Goal: Find specific page/section: Find specific page/section

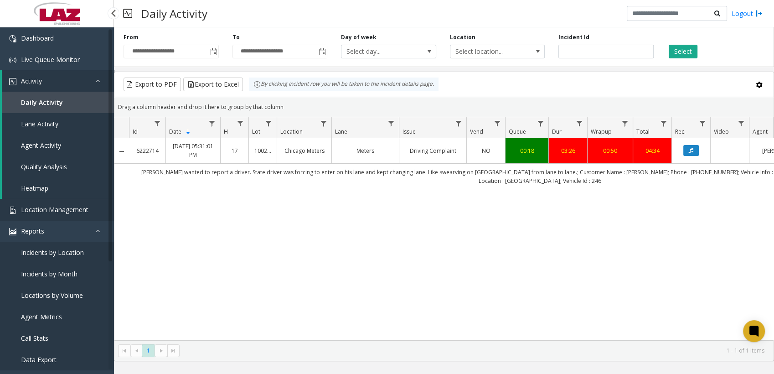
click at [37, 207] on span "Location Management" at bounding box center [54, 209] width 67 height 9
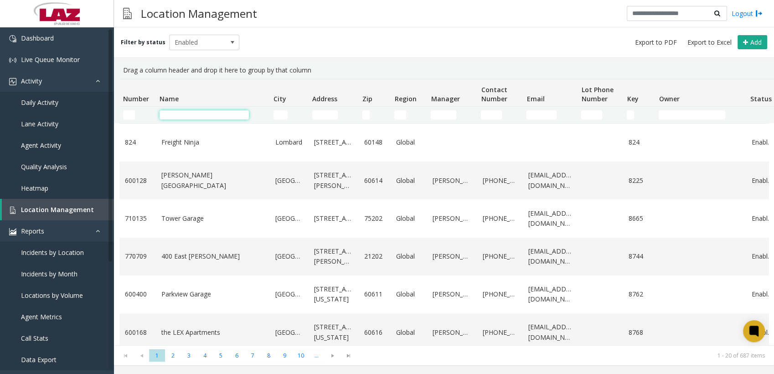
click at [221, 114] on input "Name Filter" at bounding box center [203, 114] width 89 height 9
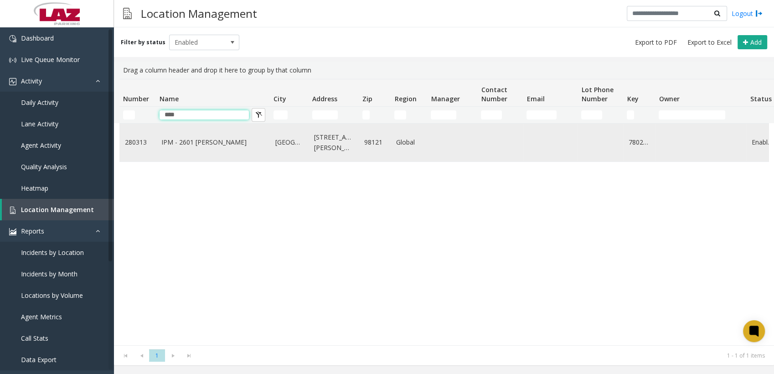
type input "****"
click at [192, 140] on link "IPM - 2601 [PERSON_NAME]" at bounding box center [212, 142] width 103 height 10
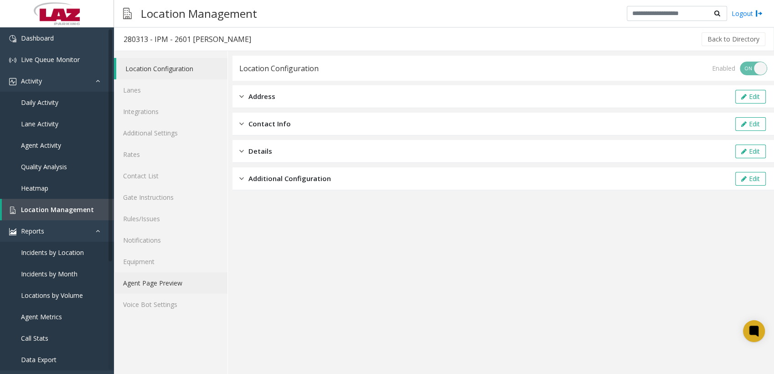
click at [157, 281] on link "Agent Page Preview" at bounding box center [170, 282] width 113 height 21
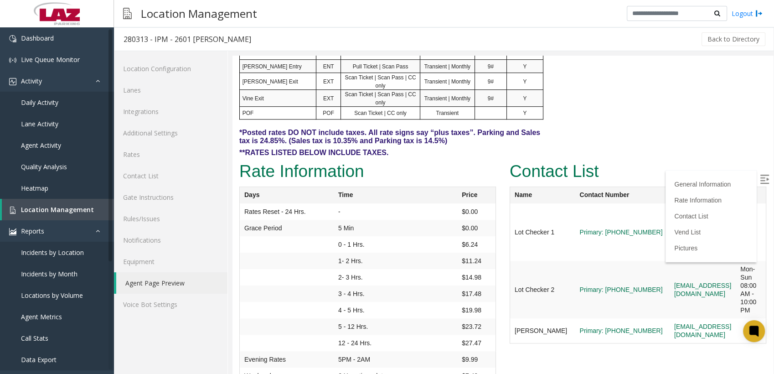
scroll to position [721, 0]
click at [492, 224] on div "Rate Information Days Time Price Rates Reset - 24 Hrs. - $0.00 Grace Period 5 M…" at bounding box center [367, 307] width 270 height 301
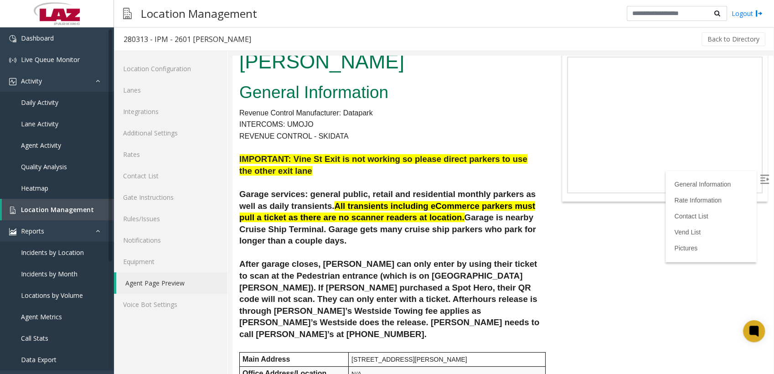
scroll to position [0, 0]
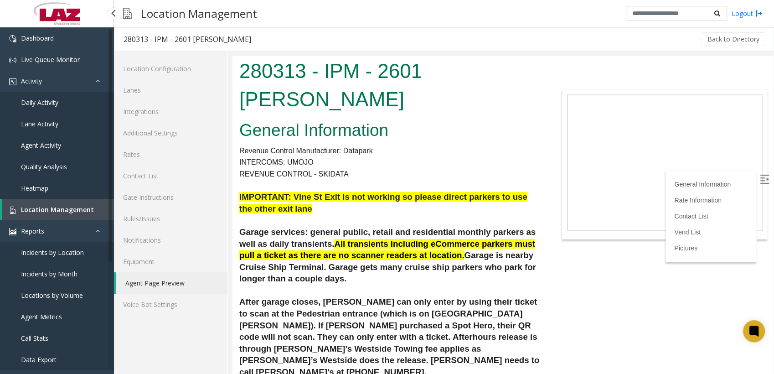
click at [17, 212] on link "Location Management" at bounding box center [58, 209] width 112 height 21
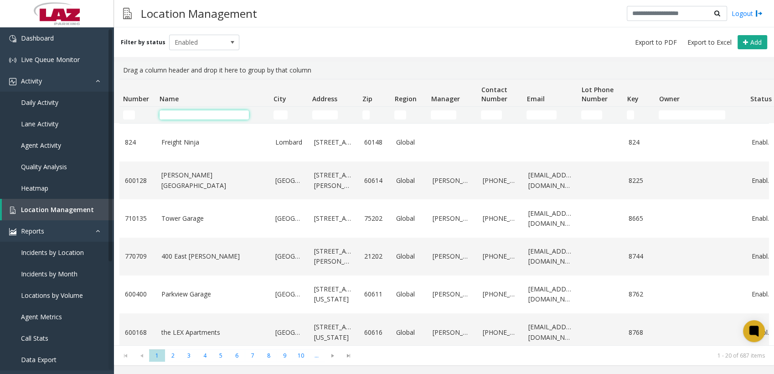
click at [227, 116] on input "Name Filter" at bounding box center [203, 114] width 89 height 9
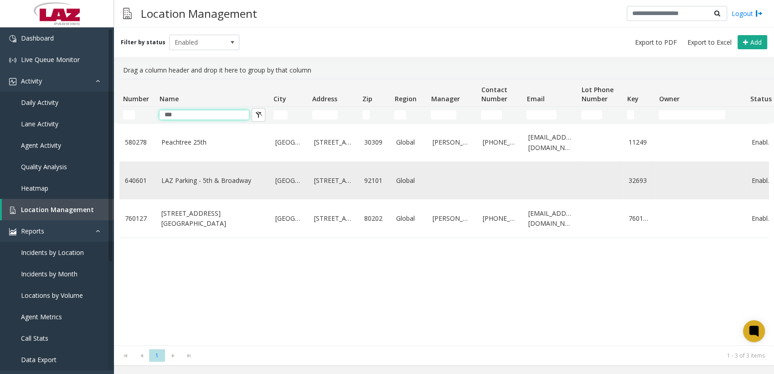
type input "***"
click at [189, 185] on link "LAZ Parking - 5th & Broadway" at bounding box center [212, 180] width 103 height 10
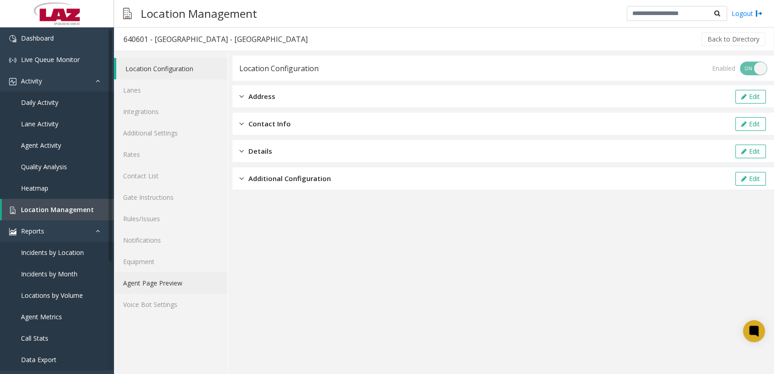
click at [160, 277] on link "Agent Page Preview" at bounding box center [170, 282] width 113 height 21
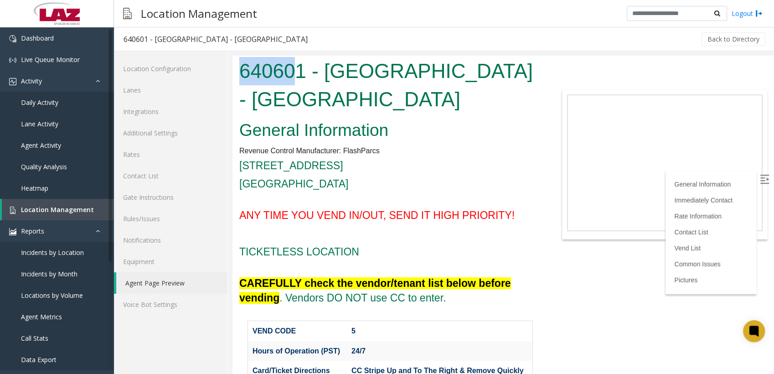
drag, startPoint x: 244, startPoint y: 71, endPoint x: 293, endPoint y: 65, distance: 49.1
click at [293, 65] on h1 "640601 - [GEOGRAPHIC_DATA] - [GEOGRAPHIC_DATA]" at bounding box center [390, 85] width 302 height 56
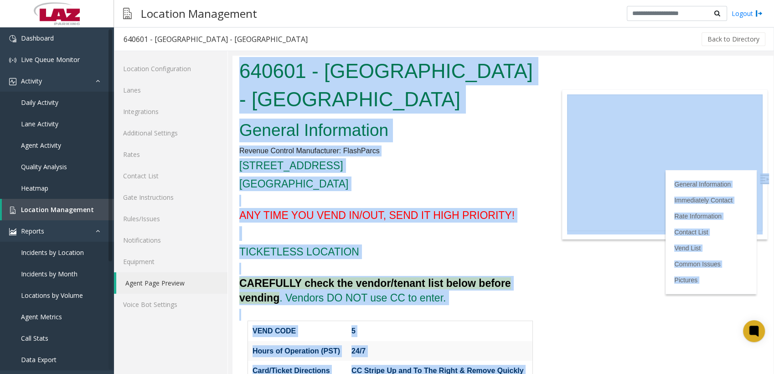
copy body "694143 - LOR Ipsumdo - 9si & Ametcons Adipisc Elitseddoei Tempori Utlabor Etdol…"
